Goal: Navigation & Orientation: Find specific page/section

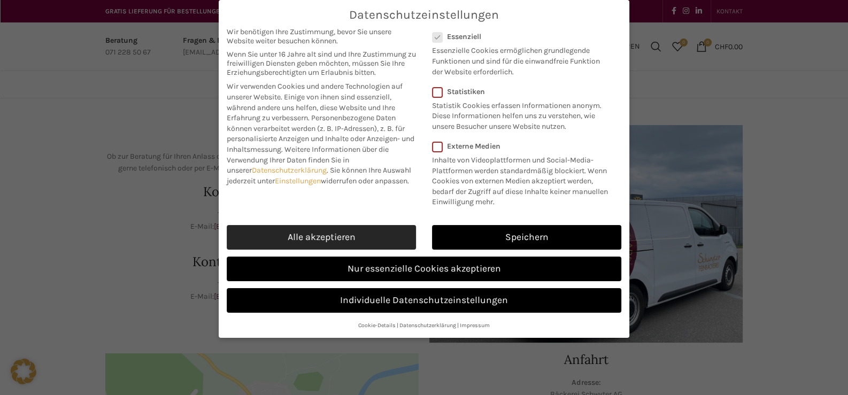
click at [334, 232] on link "Alle akzeptieren" at bounding box center [321, 237] width 189 height 25
checkbox input "true"
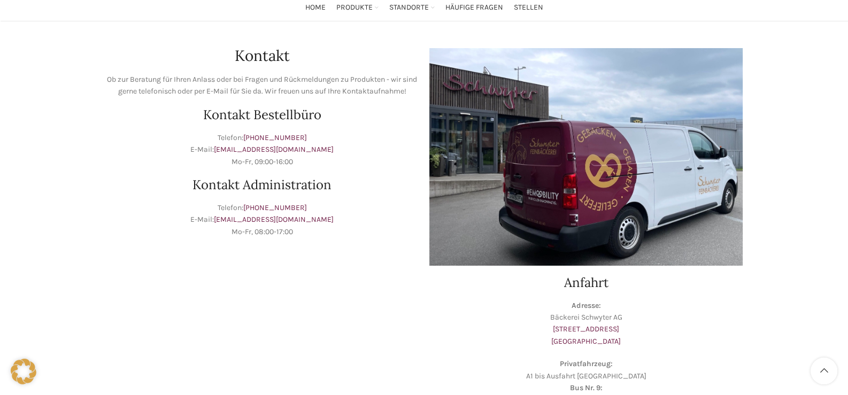
scroll to position [321, 0]
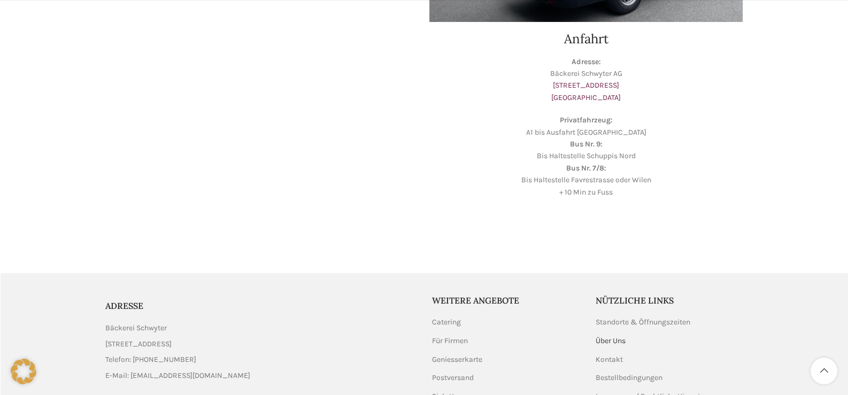
click at [620, 342] on link "Über Uns" at bounding box center [611, 341] width 31 height 11
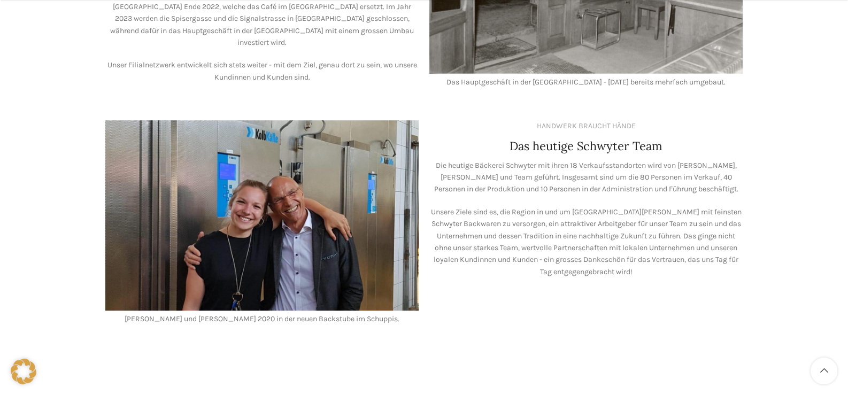
scroll to position [855, 0]
